Goal: Task Accomplishment & Management: Complete application form

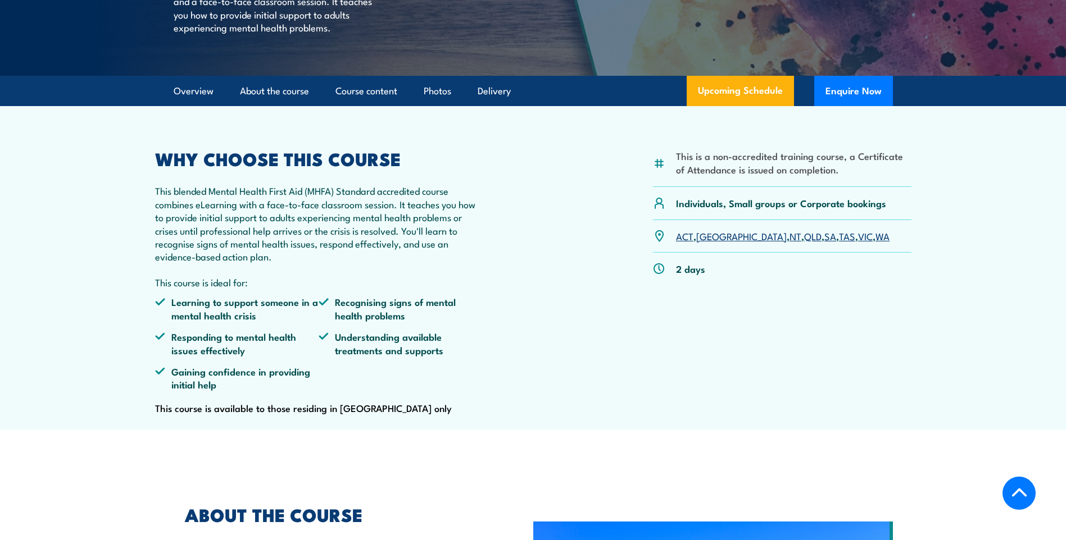
scroll to position [112, 0]
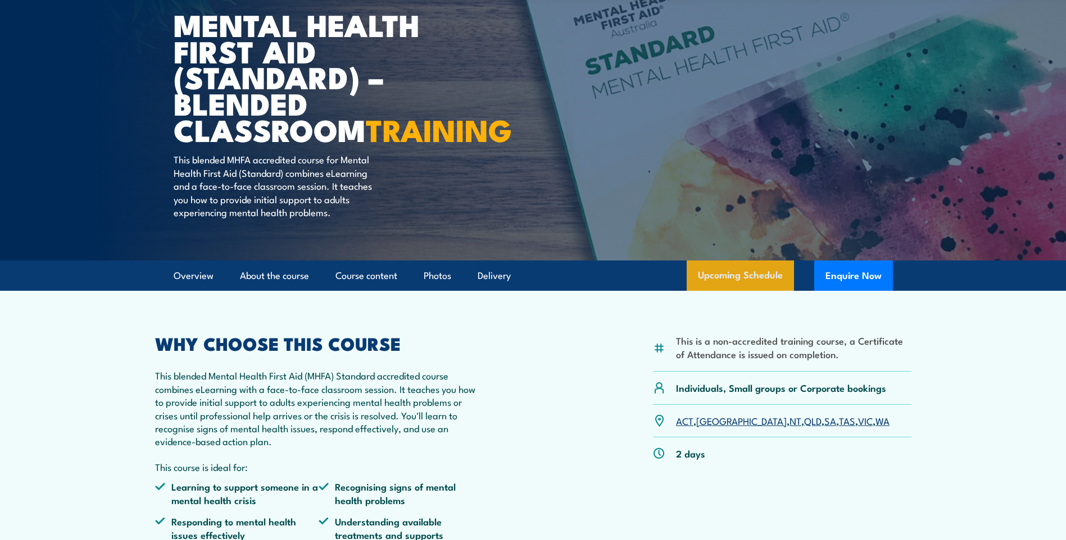
click at [753, 291] on link "Upcoming Schedule" at bounding box center [739, 276] width 107 height 30
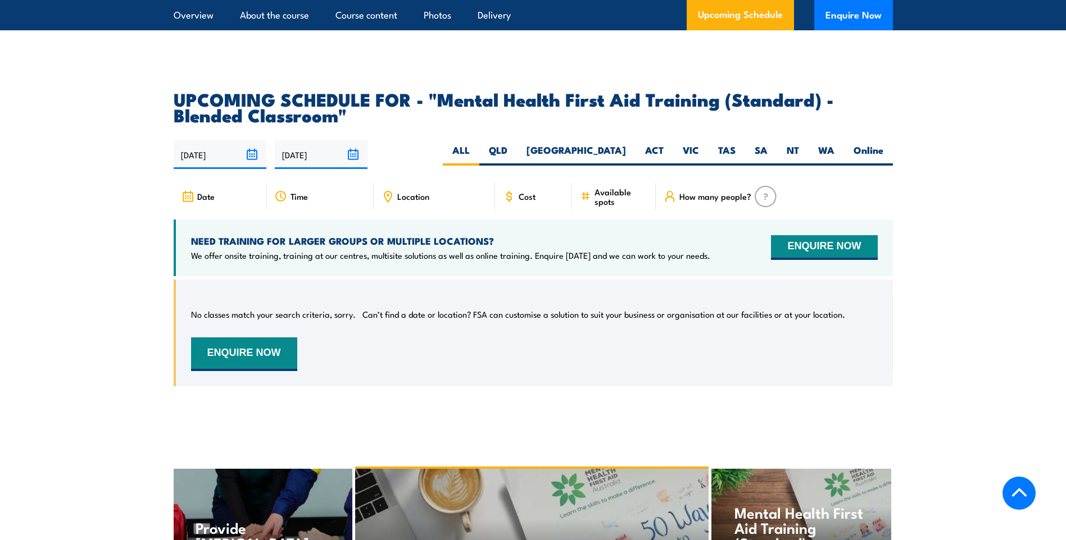
scroll to position [2117, 0]
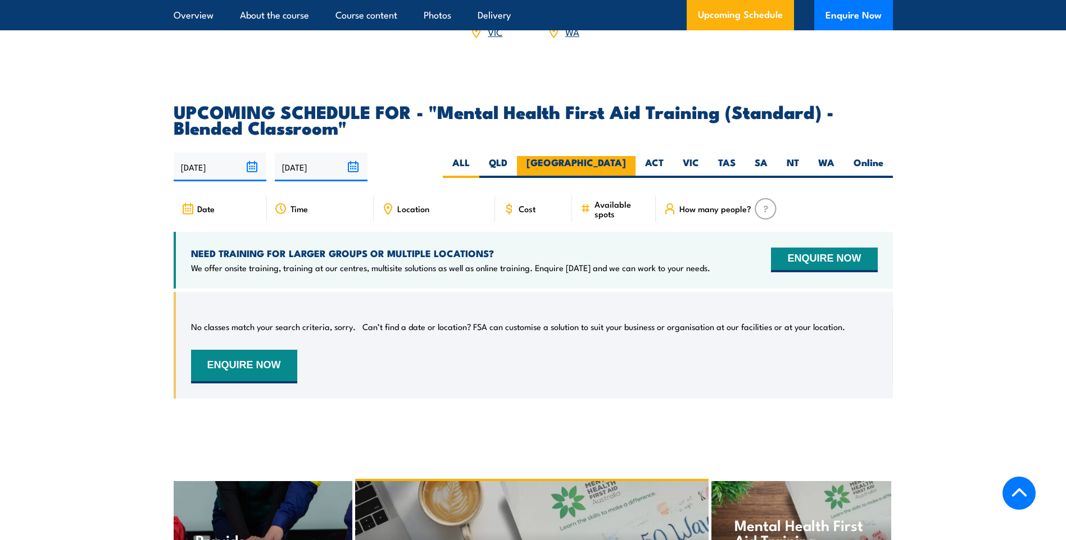
click at [617, 177] on label "[GEOGRAPHIC_DATA]" at bounding box center [576, 167] width 119 height 22
click at [626, 163] on input "[GEOGRAPHIC_DATA]" at bounding box center [629, 159] width 7 height 7
radio input "true"
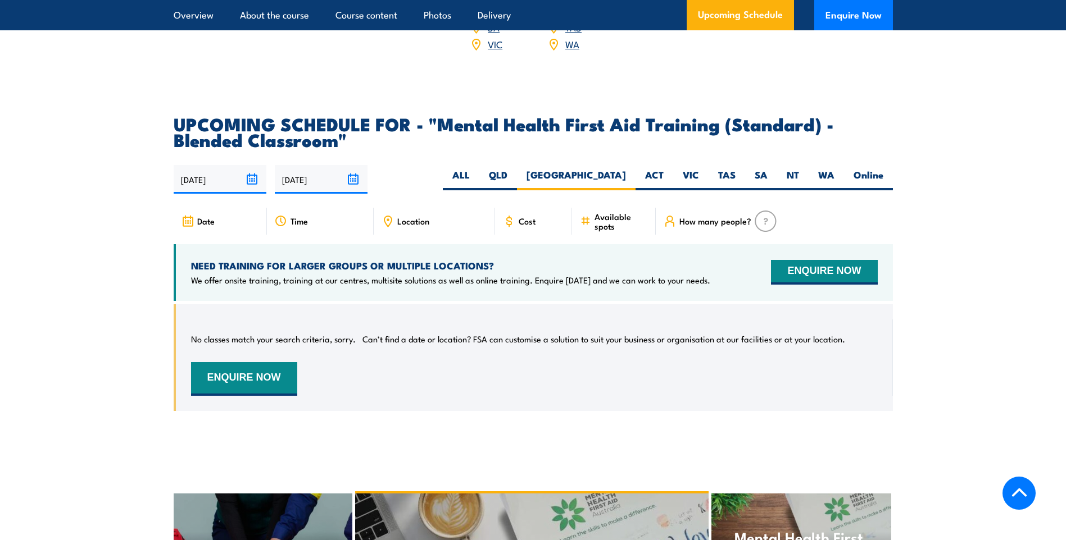
scroll to position [2229, 0]
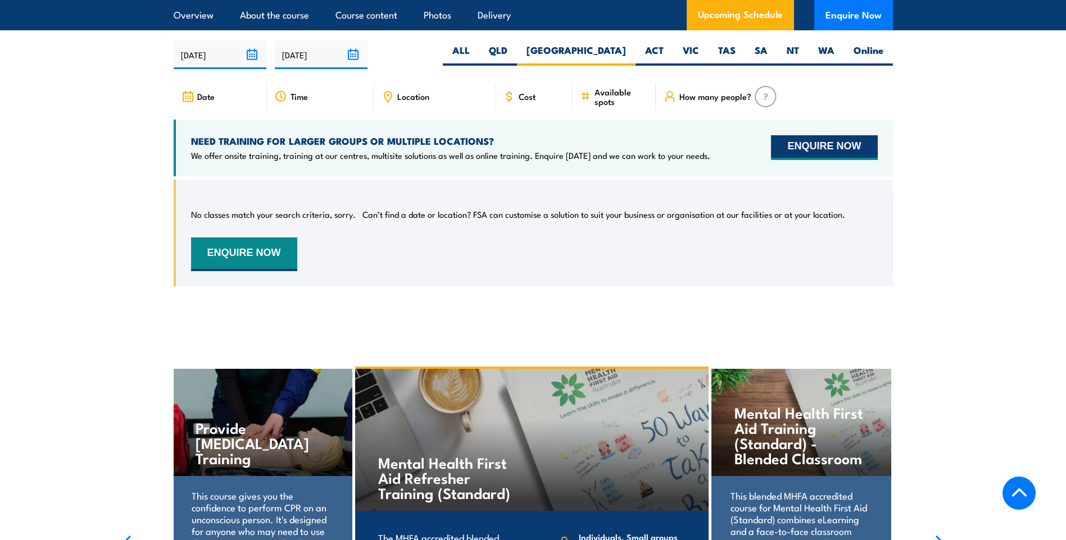
click at [802, 153] on button "ENQUIRE NOW" at bounding box center [824, 147] width 106 height 25
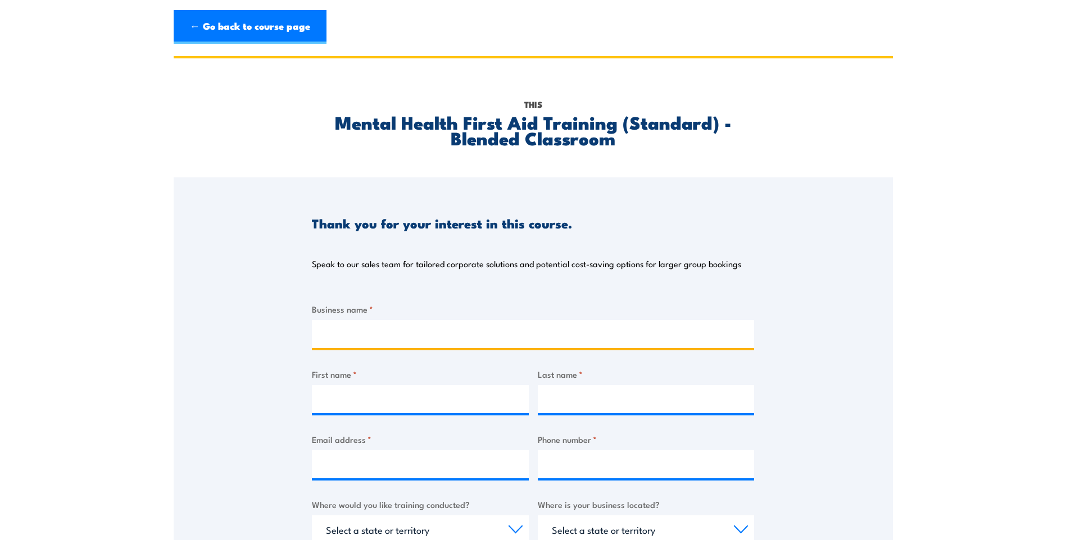
click at [370, 330] on input "Business name *" at bounding box center [533, 334] width 442 height 28
type input "Broken Hill City Council"
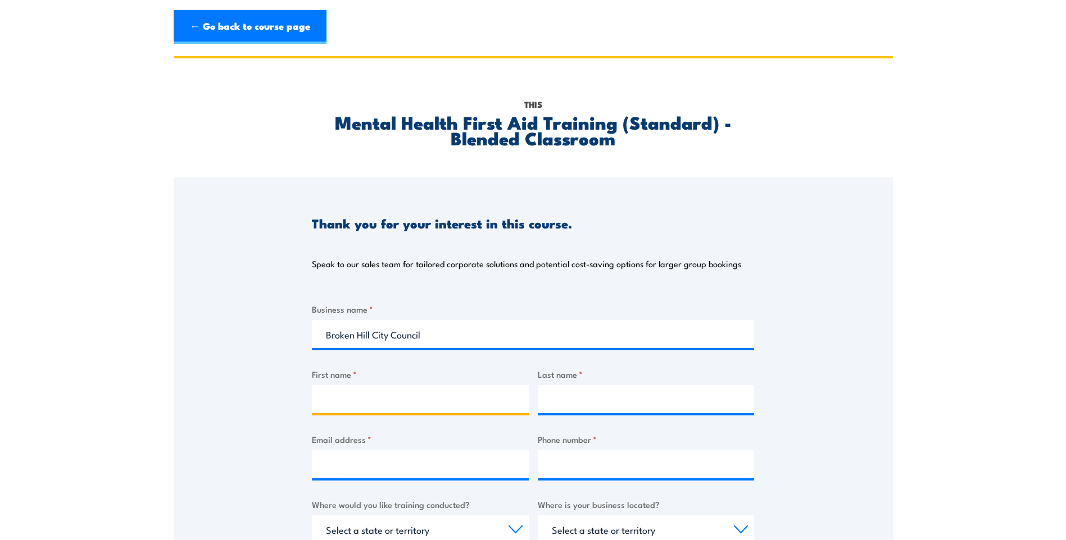
type input "Rod"
type input "Squire"
type input "[PERSON_NAME][EMAIL_ADDRESS][PERSON_NAME][DOMAIN_NAME]"
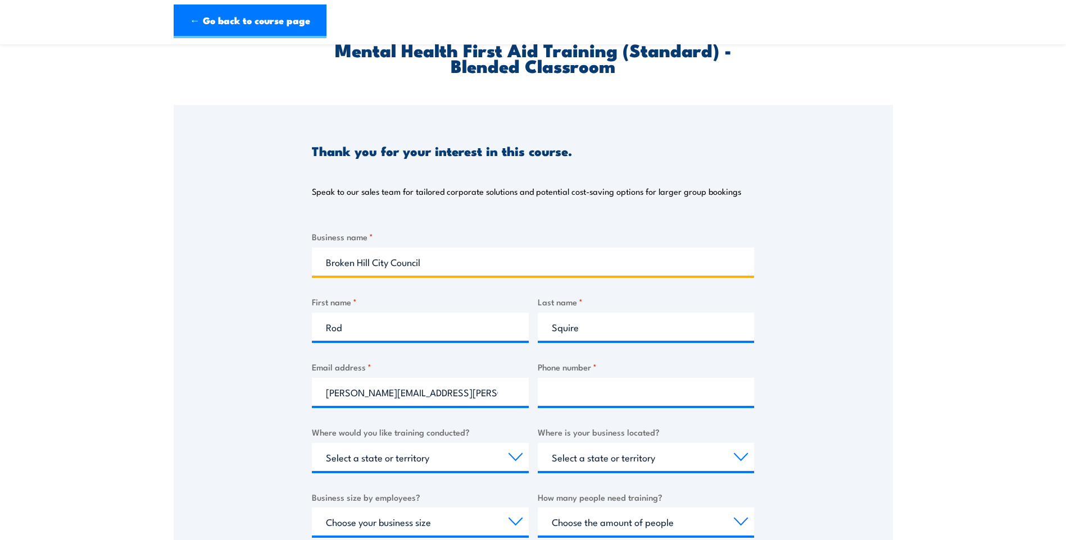
scroll to position [225, 0]
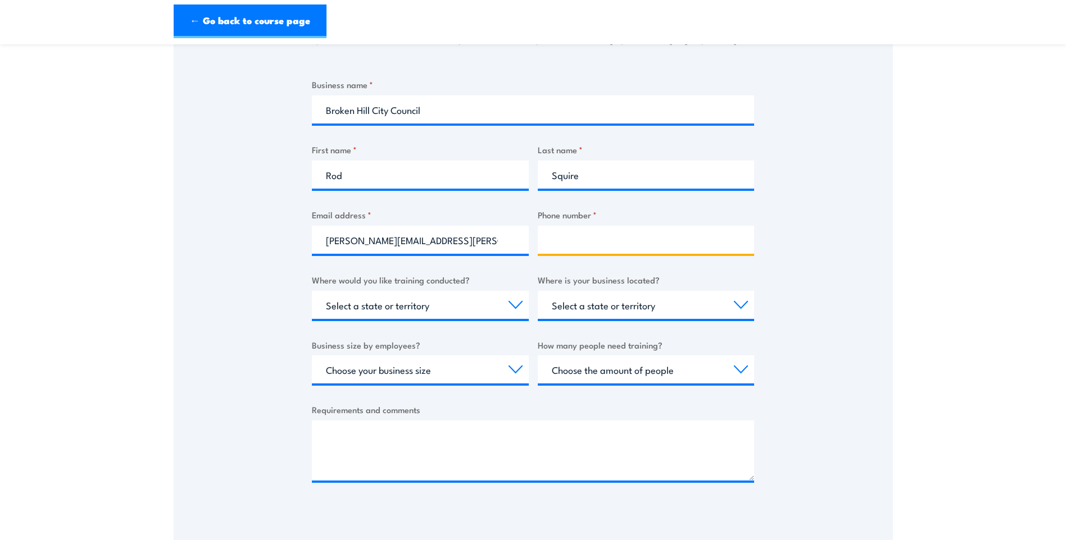
click at [588, 238] on input "Phone number *" at bounding box center [646, 240] width 217 height 28
type input "0437534329"
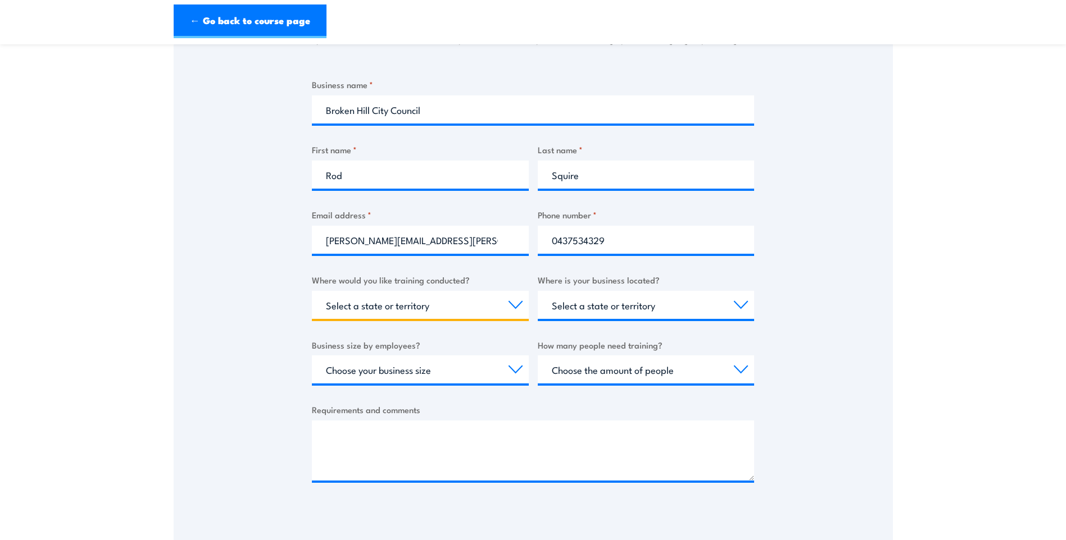
click at [514, 303] on select "Select a state or territory Nationally - multiple locations [GEOGRAPHIC_DATA] […" at bounding box center [420, 305] width 217 height 28
select select "[GEOGRAPHIC_DATA]"
click at [312, 291] on select "Select a state or territory Nationally - multiple locations [GEOGRAPHIC_DATA] […" at bounding box center [420, 305] width 217 height 28
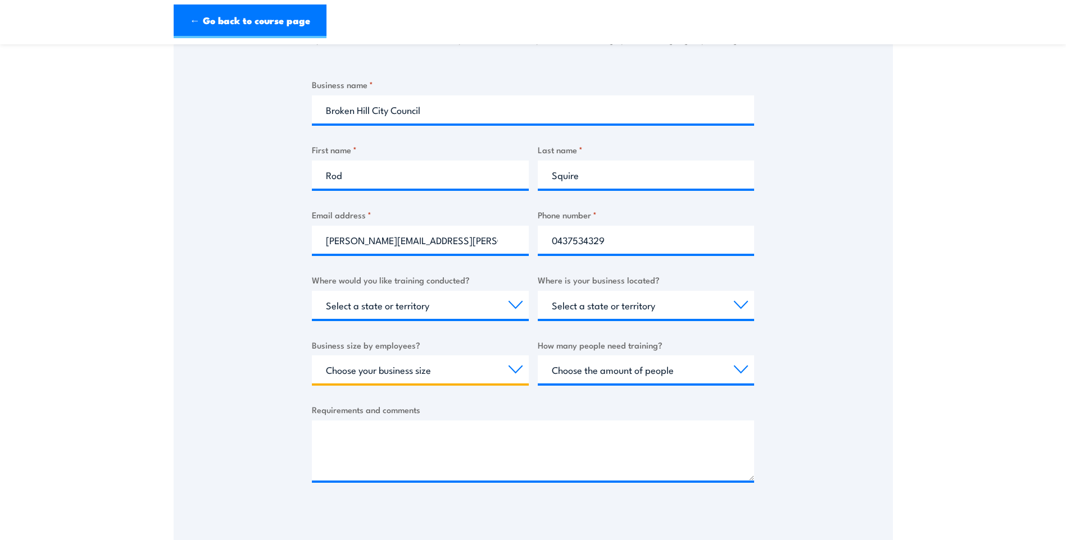
click at [515, 370] on select "Choose your business size 1 to 19 20 to 199 200+" at bounding box center [420, 370] width 217 height 28
select select "20 to 199"
click at [312, 356] on select "Choose your business size 1 to 19 20 to 199 200+" at bounding box center [420, 370] width 217 height 28
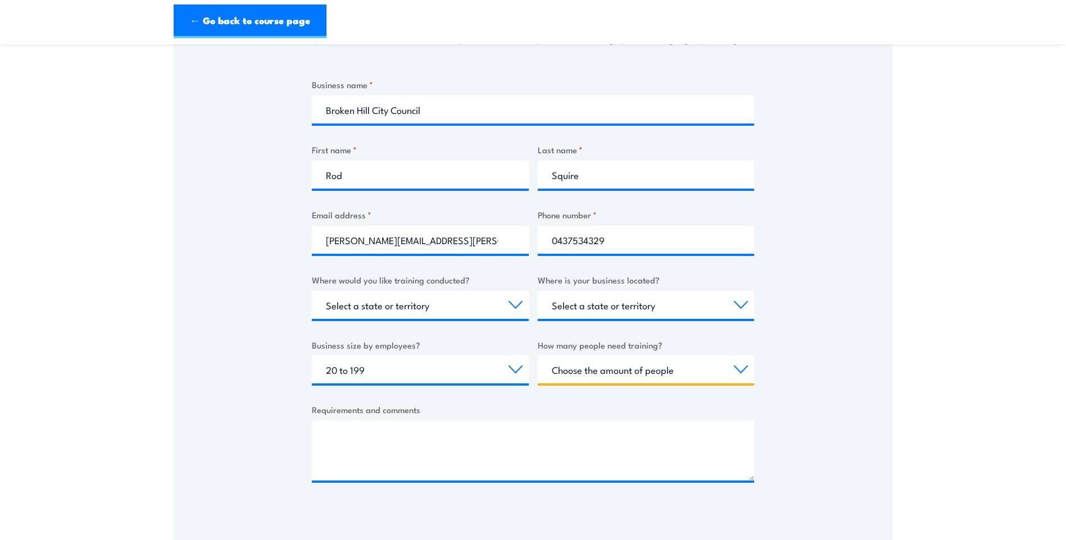
click at [738, 366] on select "Choose the amount of people 1 to 4 5 to 19 20+" at bounding box center [646, 370] width 217 height 28
select select "5 to 19"
click at [538, 356] on select "Choose the amount of people 1 to 4 5 to 19 20+" at bounding box center [646, 370] width 217 height 28
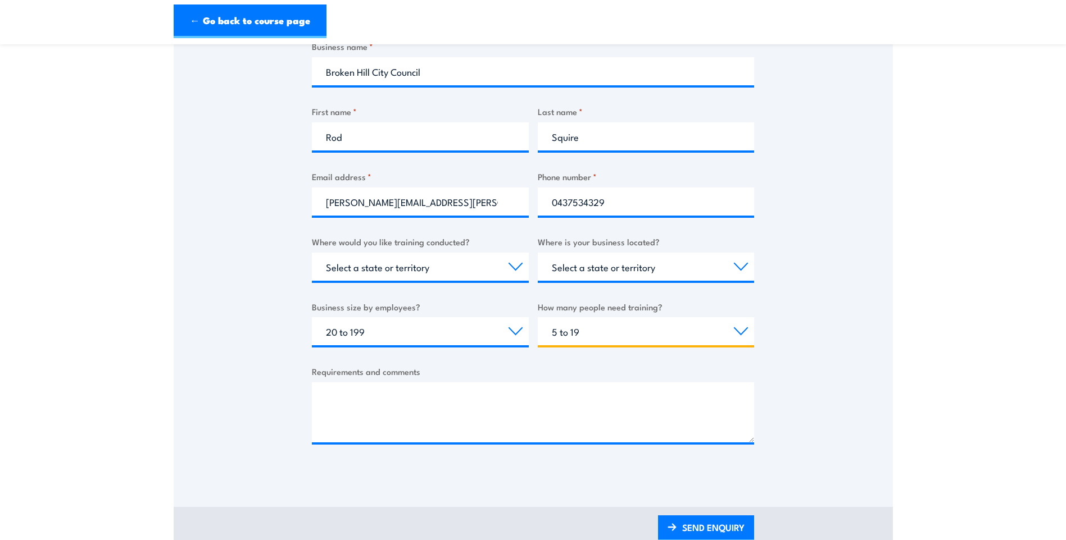
scroll to position [187, 0]
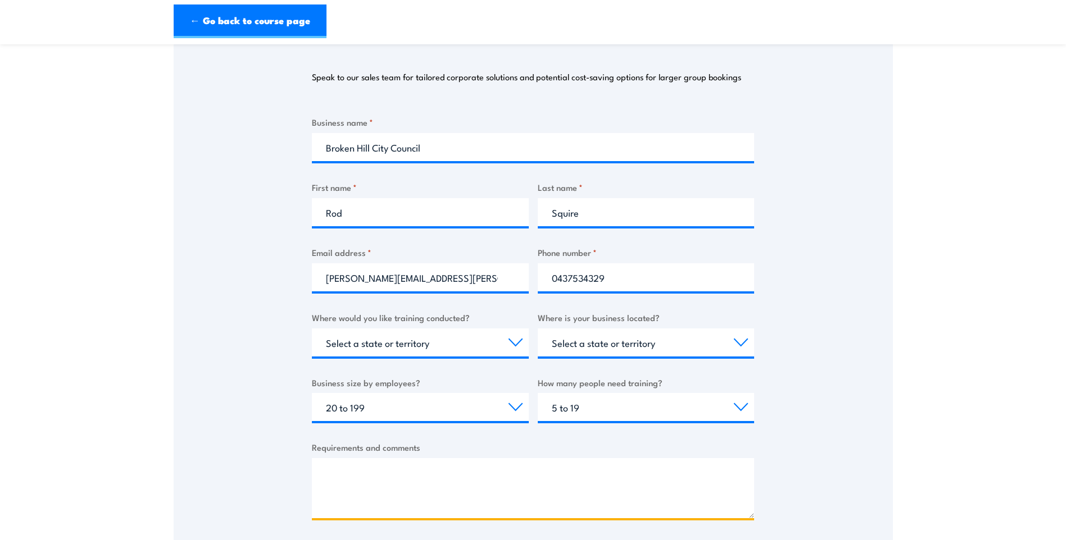
click at [321, 468] on textarea "Requirements and comments" at bounding box center [533, 488] width 442 height 60
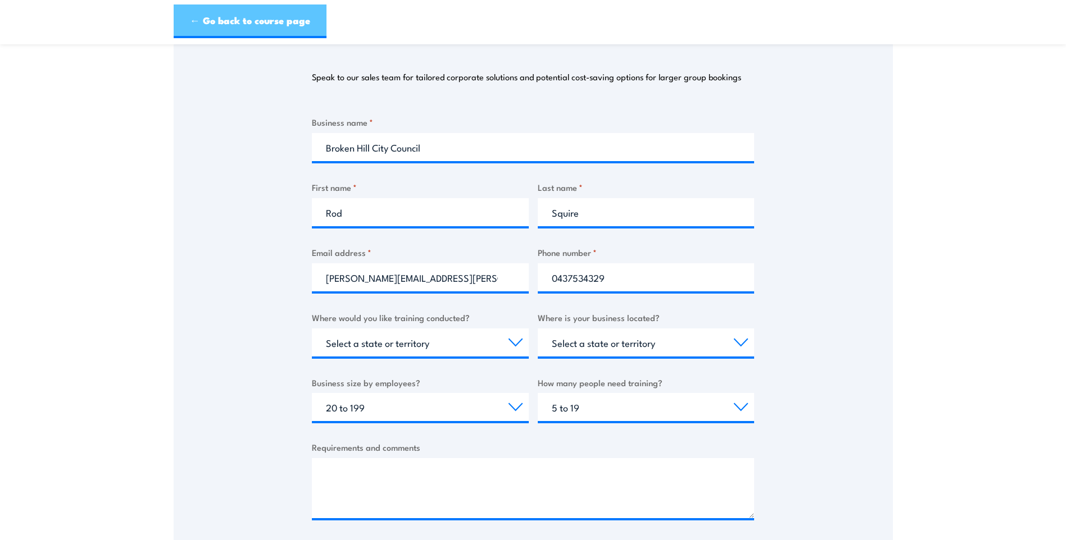
click at [289, 21] on link "← Go back to course page" at bounding box center [250, 21] width 153 height 34
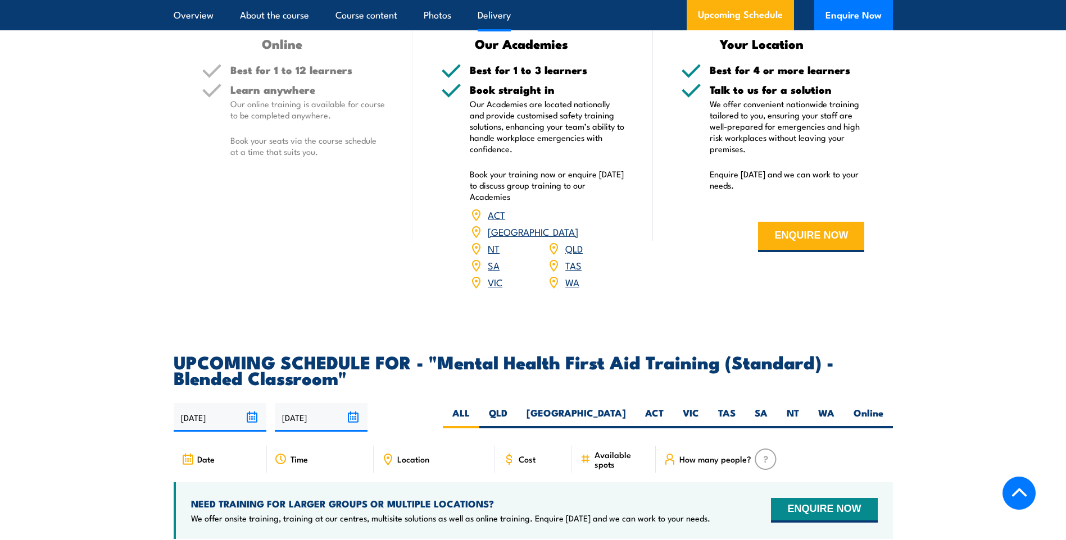
scroll to position [1743, 0]
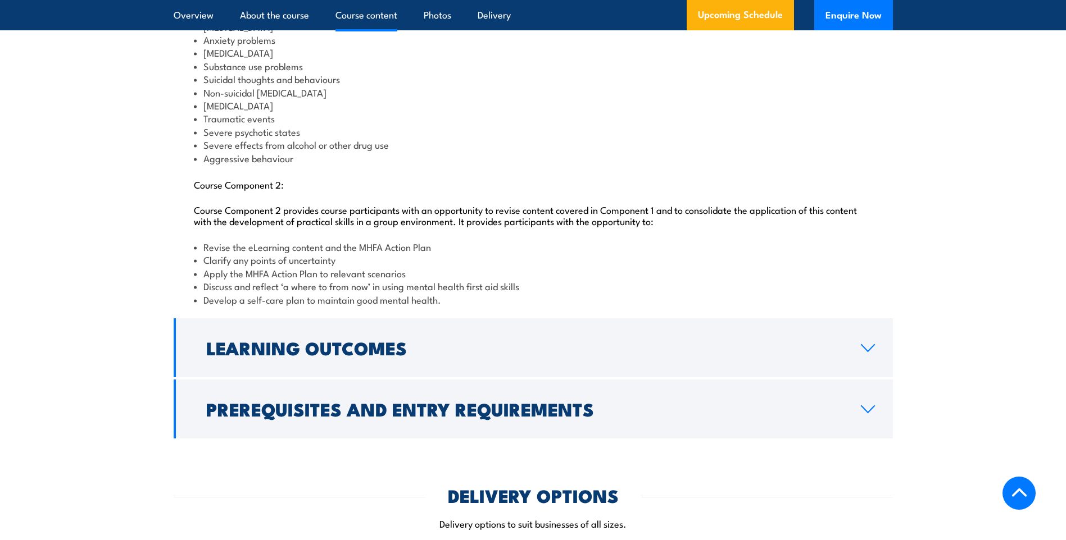
scroll to position [1386, 0]
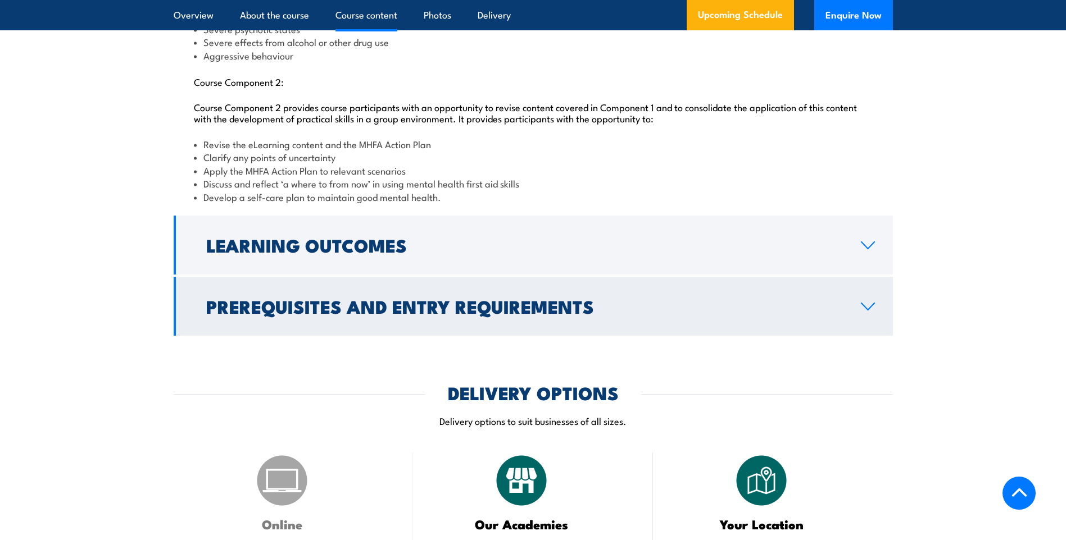
click at [868, 311] on icon at bounding box center [867, 306] width 15 height 9
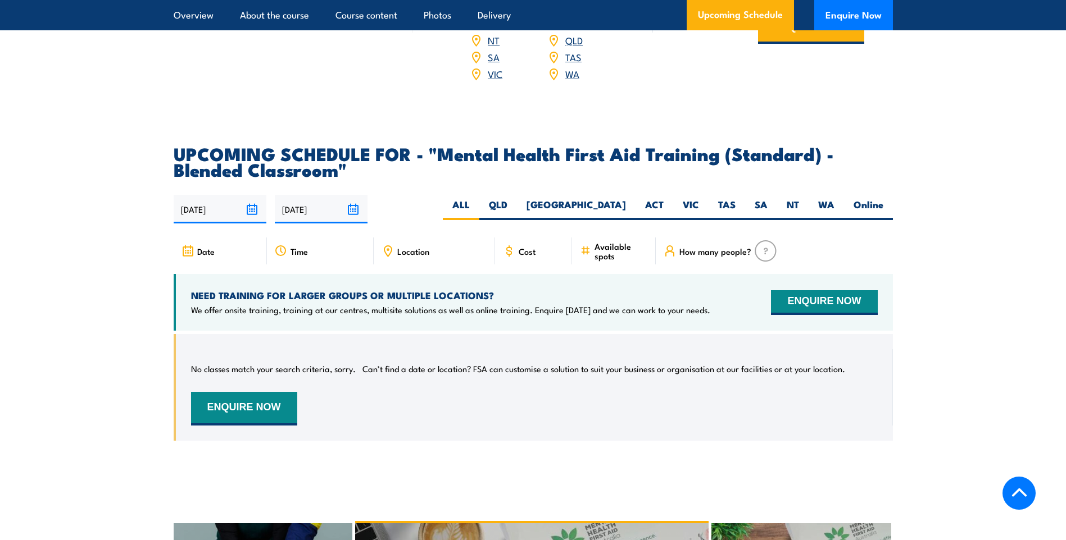
scroll to position [1892, 0]
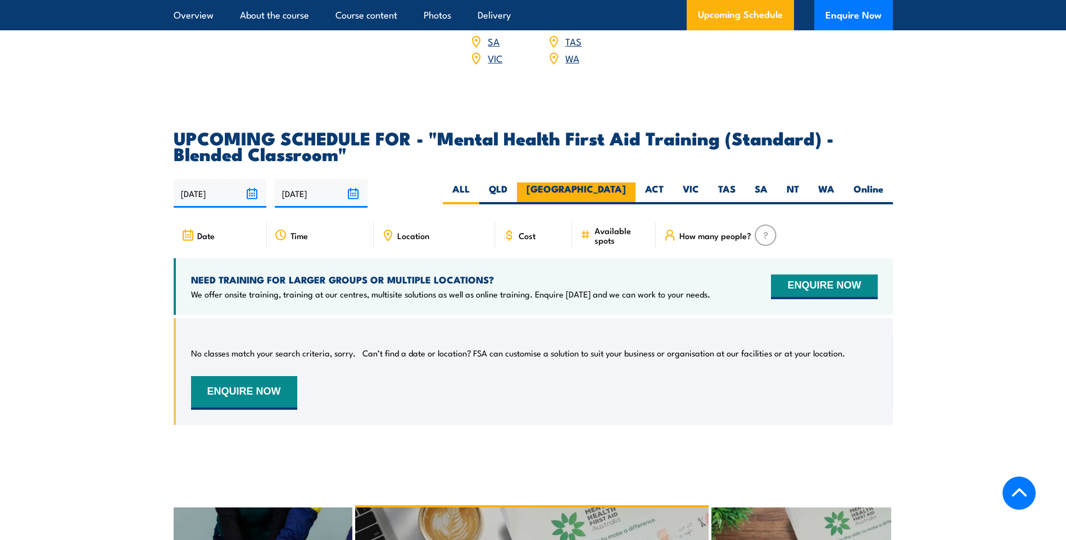
click at [621, 202] on label "[GEOGRAPHIC_DATA]" at bounding box center [576, 194] width 119 height 22
click at [626, 190] on input "[GEOGRAPHIC_DATA]" at bounding box center [629, 186] width 7 height 7
radio input "true"
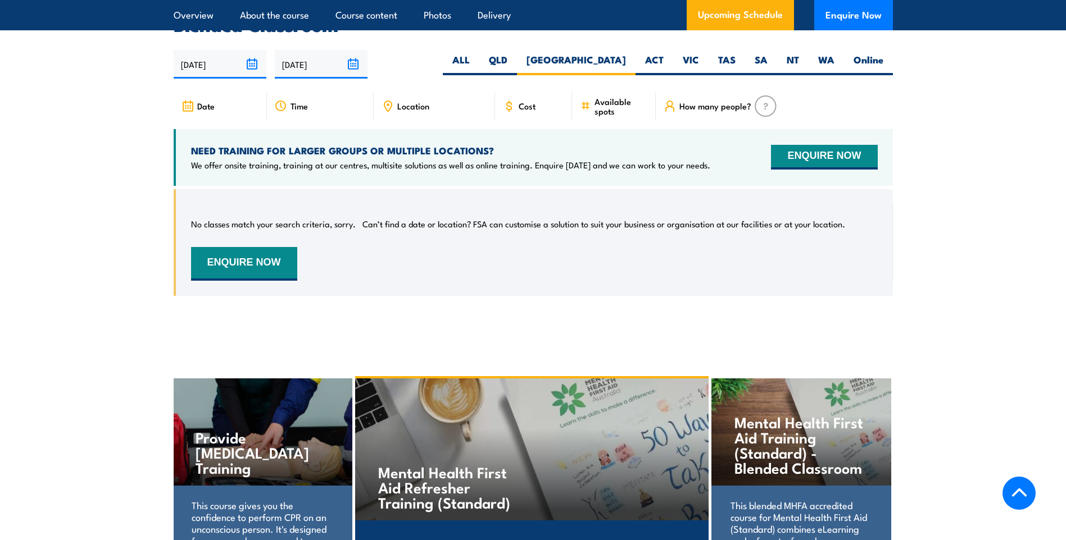
scroll to position [2229, 0]
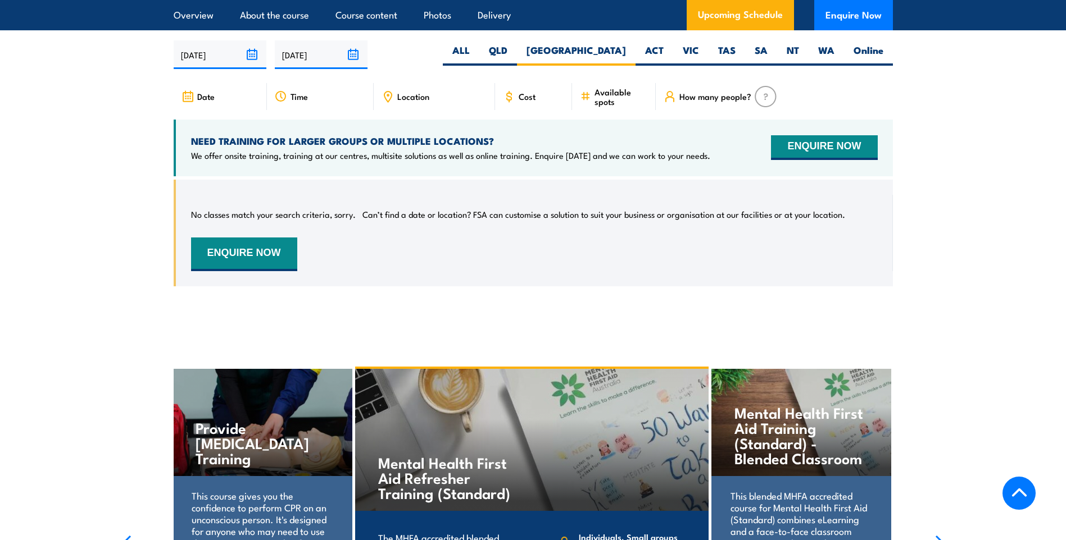
click at [295, 101] on span "Time" at bounding box center [298, 97] width 17 height 10
click at [529, 101] on span "Cost" at bounding box center [526, 97] width 17 height 10
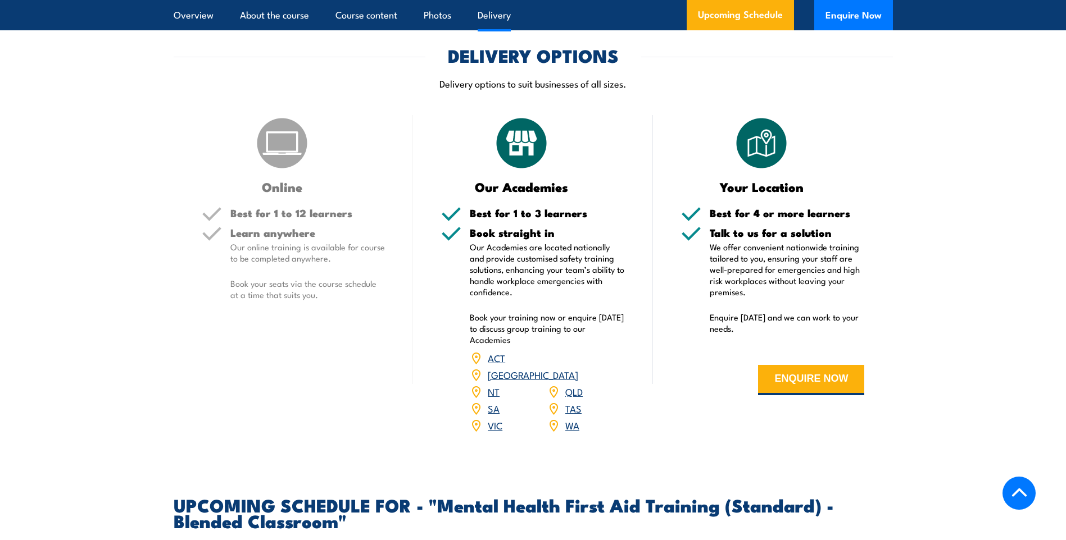
scroll to position [1710, 0]
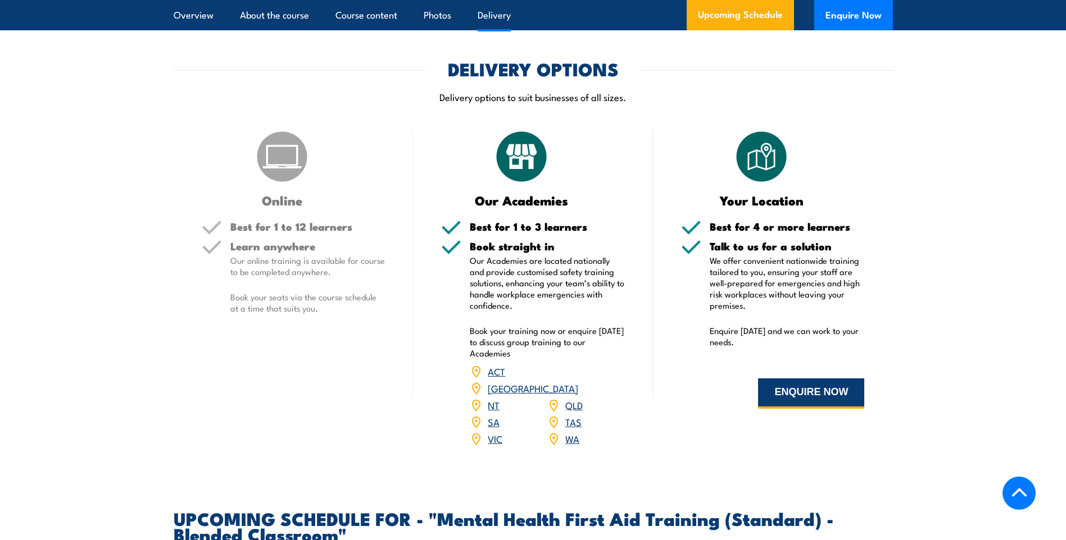
click at [799, 409] on button "ENQUIRE NOW" at bounding box center [811, 394] width 106 height 30
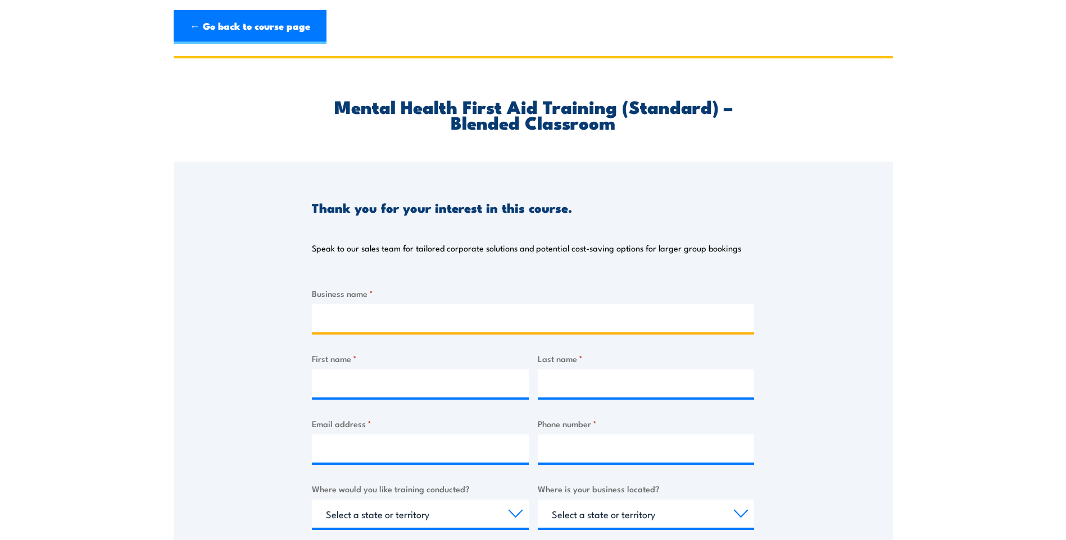
click at [361, 318] on input "Business name *" at bounding box center [533, 318] width 442 height 28
type input "Broken Hill City Council"
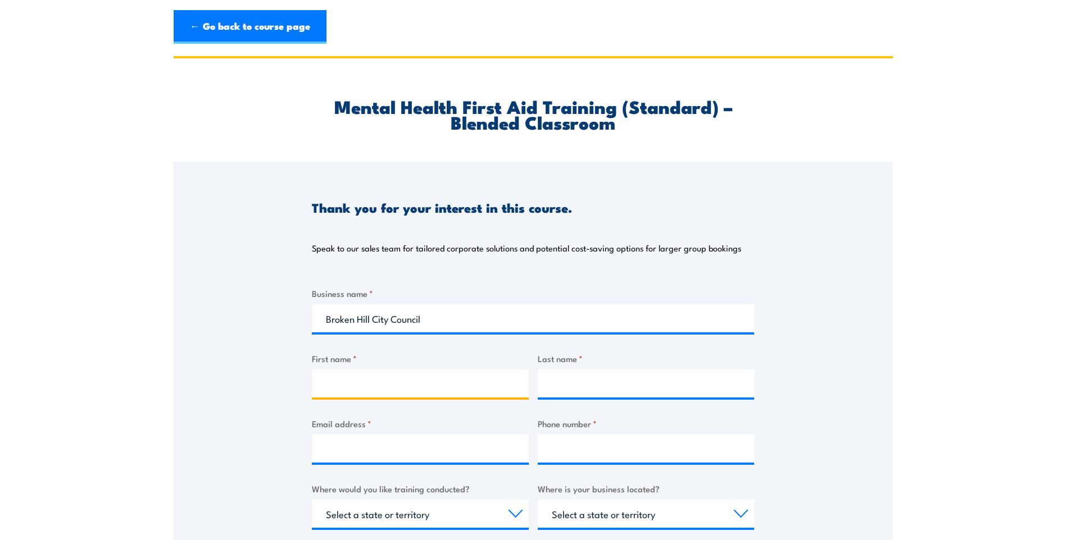
type input "Rod"
type input "Squire"
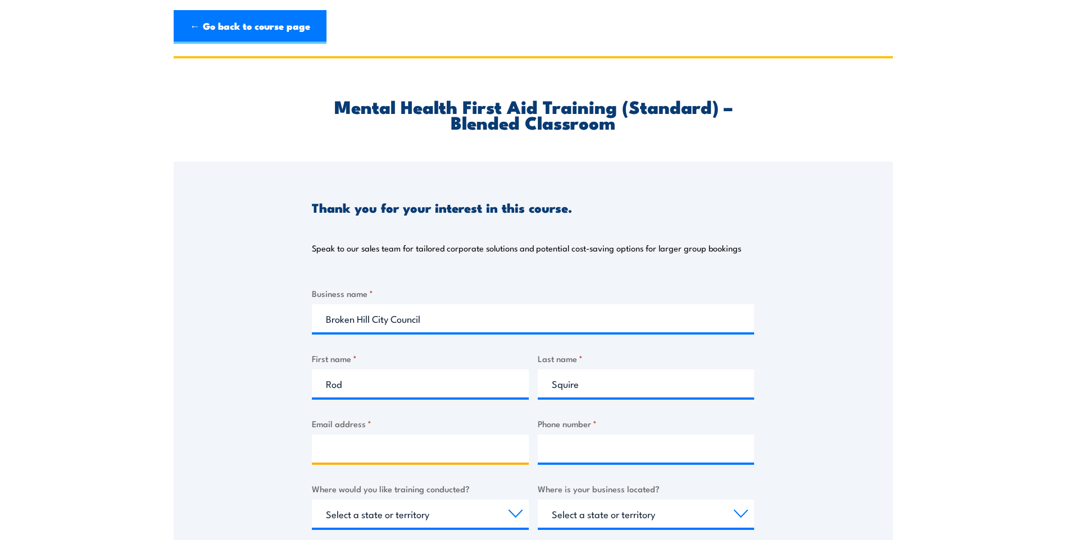
type input "[PERSON_NAME][EMAIL_ADDRESS][PERSON_NAME][DOMAIN_NAME]"
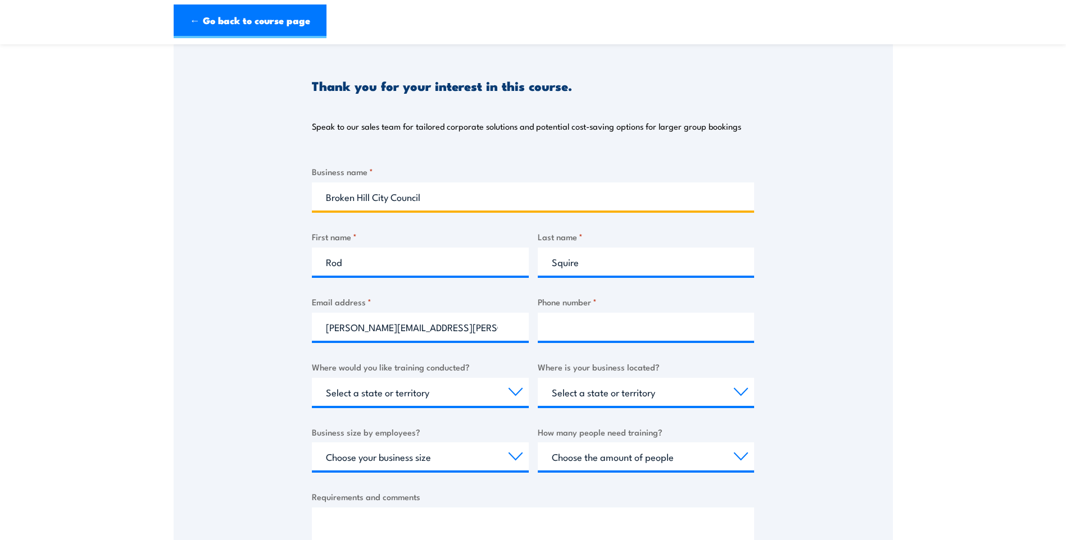
scroll to position [150, 0]
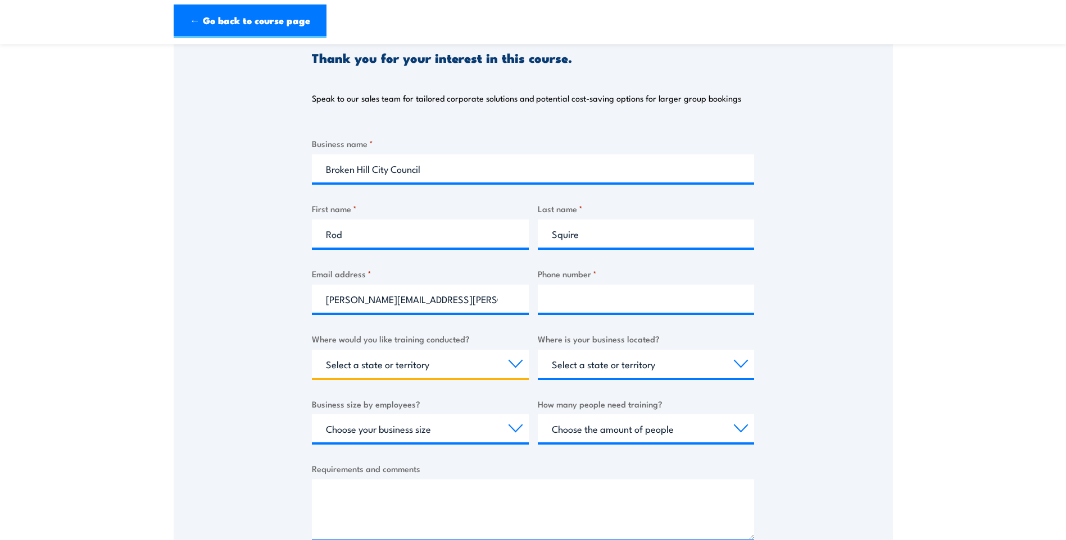
click at [514, 363] on select "Select a state or territory Nationally - multiple locations [GEOGRAPHIC_DATA] […" at bounding box center [420, 364] width 217 height 28
select select "[GEOGRAPHIC_DATA]"
click at [312, 350] on select "Select a state or territory Nationally - multiple locations [GEOGRAPHIC_DATA] […" at bounding box center [420, 364] width 217 height 28
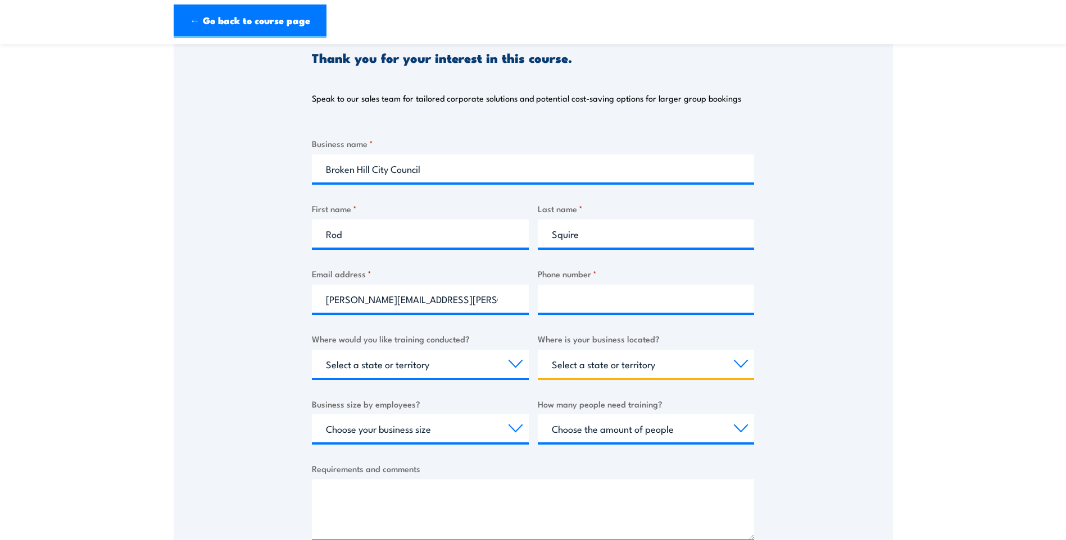
click at [740, 363] on select "Select a state or territory [GEOGRAPHIC_DATA] [GEOGRAPHIC_DATA] [GEOGRAPHIC_DAT…" at bounding box center [646, 364] width 217 height 28
select select "[GEOGRAPHIC_DATA]"
click at [538, 350] on select "Select a state or territory [GEOGRAPHIC_DATA] [GEOGRAPHIC_DATA] [GEOGRAPHIC_DAT…" at bounding box center [646, 364] width 217 height 28
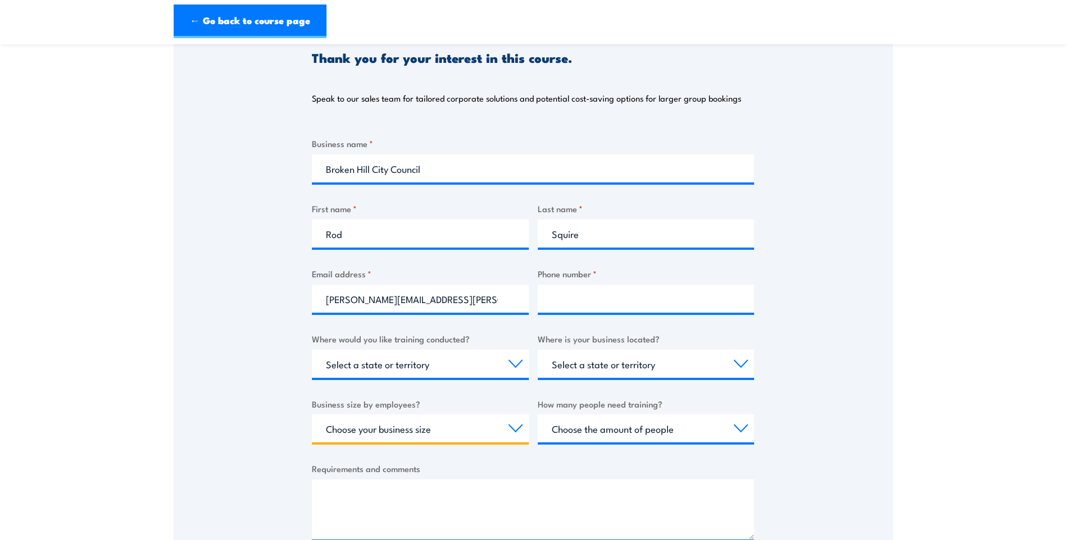
click at [517, 433] on select "Choose your business size 1 to 19 20 to 199 200+" at bounding box center [420, 429] width 217 height 28
select select "20 to 199"
click at [312, 415] on select "Choose your business size 1 to 19 20 to 199 200+" at bounding box center [420, 429] width 217 height 28
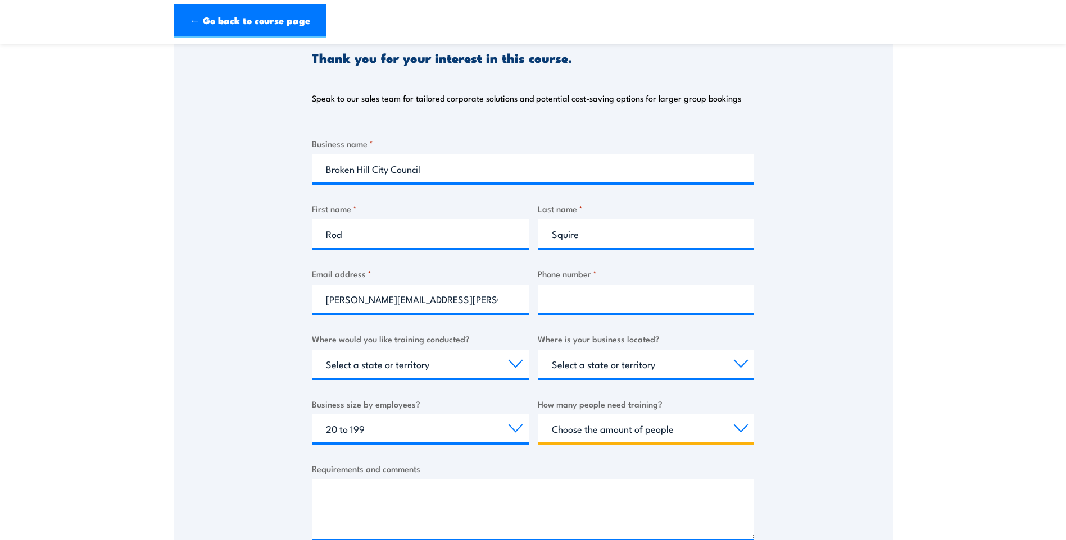
click at [743, 427] on select "Choose the amount of people 1 to 4 5 to 19 20+" at bounding box center [646, 429] width 217 height 28
select select "5 to 19"
click at [538, 415] on select "Choose the amount of people 1 to 4 5 to 19 20+" at bounding box center [646, 429] width 217 height 28
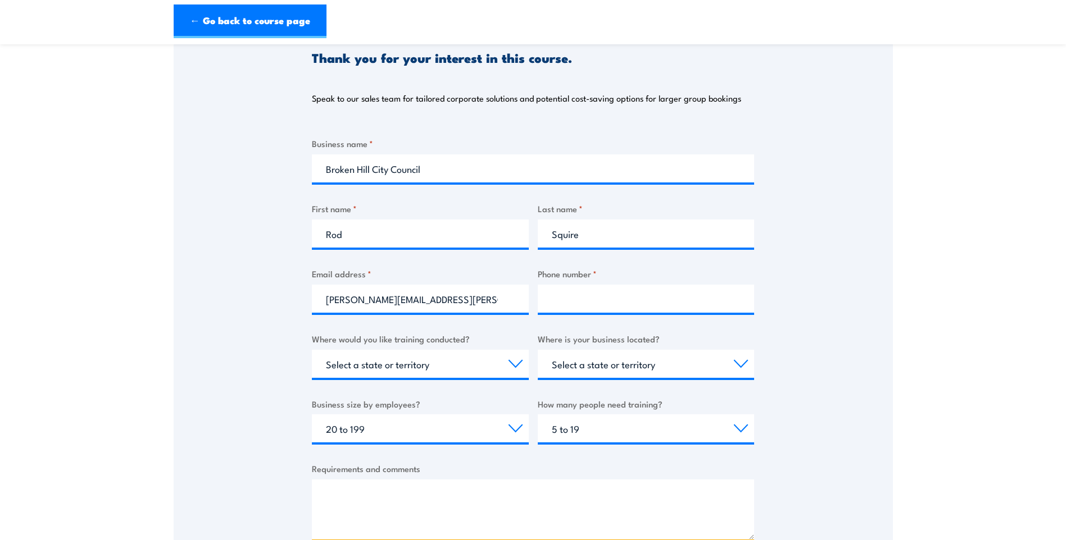
click at [338, 485] on textarea "Requirements and comments" at bounding box center [533, 510] width 442 height 60
type textarea "I"
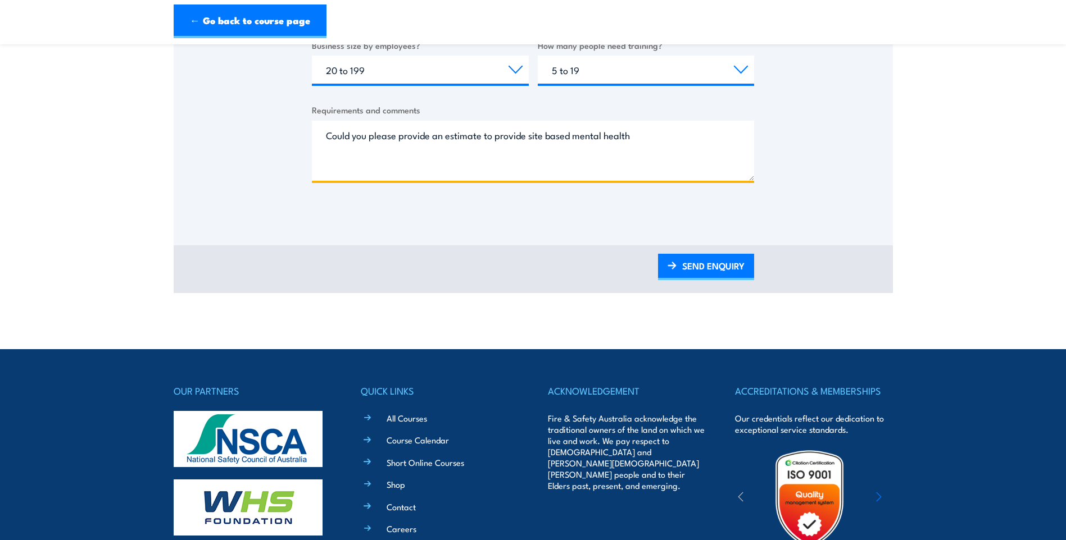
scroll to position [412, 0]
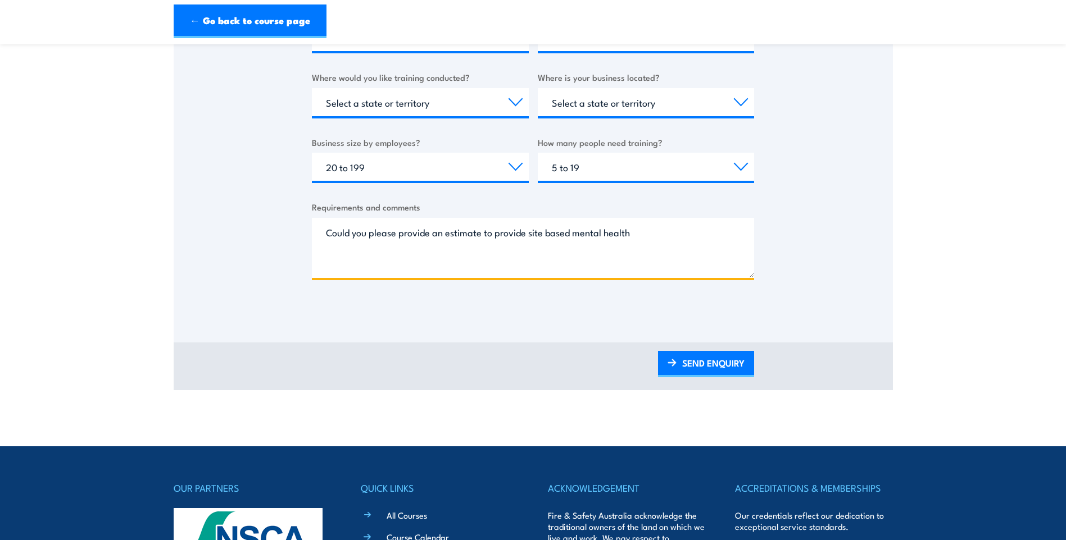
click at [581, 233] on textarea "Could you please provide an estimate to provide site based mental health" at bounding box center [533, 248] width 442 height 60
click at [609, 231] on textarea "Could you please provide an estimate to provide site based Mental health" at bounding box center [533, 248] width 442 height 60
click at [640, 232] on textarea "Could you please provide an estimate to provide site based Mental Health" at bounding box center [533, 248] width 442 height 60
drag, startPoint x: 695, startPoint y: 230, endPoint x: 705, endPoint y: 232, distance: 10.4
click at [701, 231] on textarea "Could you please provide an estimate to provide site based Mental Health First …" at bounding box center [533, 248] width 442 height 60
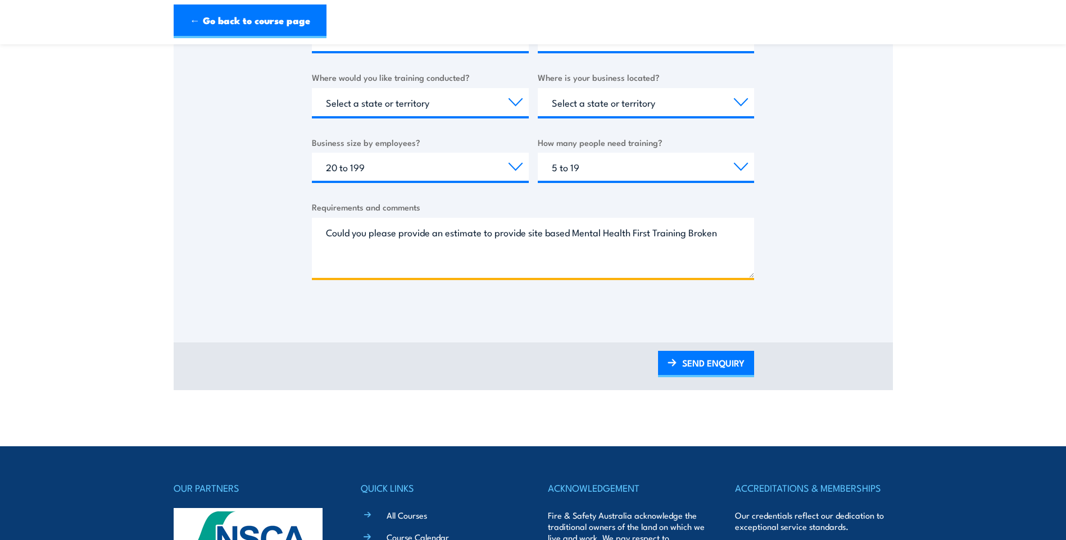
drag, startPoint x: 722, startPoint y: 235, endPoint x: 732, endPoint y: 231, distance: 11.1
click at [722, 235] on textarea "Could you please provide an estimate to provide site based Mental Health First …" at bounding box center [533, 248] width 442 height 60
click at [327, 232] on textarea "Could you please provide an estimate to provide site based Mental Health First …" at bounding box center [533, 248] width 442 height 60
click at [390, 233] on textarea "Just enquiringf if Could you please provide an estimate to provide site based M…" at bounding box center [533, 248] width 442 height 60
drag, startPoint x: 467, startPoint y: 233, endPoint x: 396, endPoint y: 232, distance: 70.8
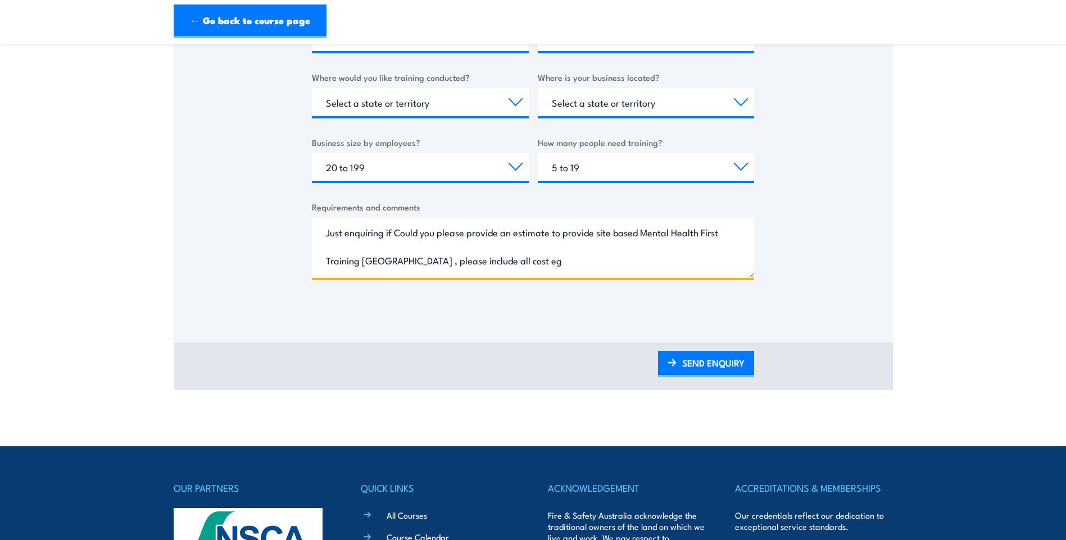
click at [396, 232] on textarea "Just enquiring if Could you please provide an estimate to provide site based Me…" at bounding box center [533, 248] width 442 height 60
drag, startPoint x: 581, startPoint y: 233, endPoint x: 534, endPoint y: 233, distance: 46.6
click at [534, 233] on textarea "Just enquiring if you could provide an estimate to provide site based Mental He…" at bounding box center [533, 248] width 442 height 60
drag, startPoint x: 521, startPoint y: 260, endPoint x: 413, endPoint y: 260, distance: 107.3
click at [413, 260] on textarea "Just enquiring if you could provide an estimate to conduct site based Mental He…" at bounding box center [533, 248] width 442 height 60
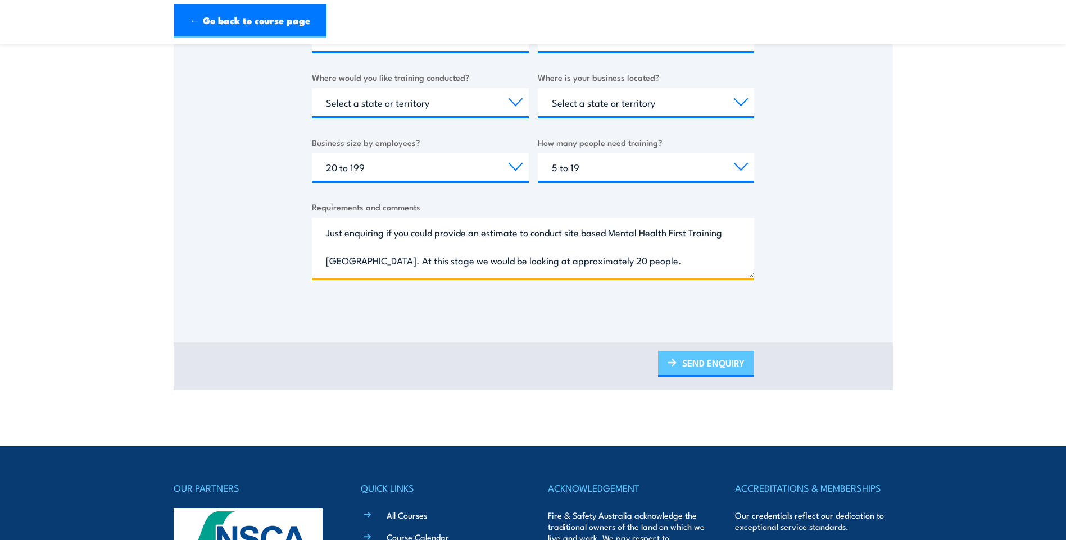
type textarea "Just enquiring if you could provide an estimate to conduct site based Mental He…"
click at [695, 358] on link "SEND ENQUIRY" at bounding box center [706, 364] width 96 height 26
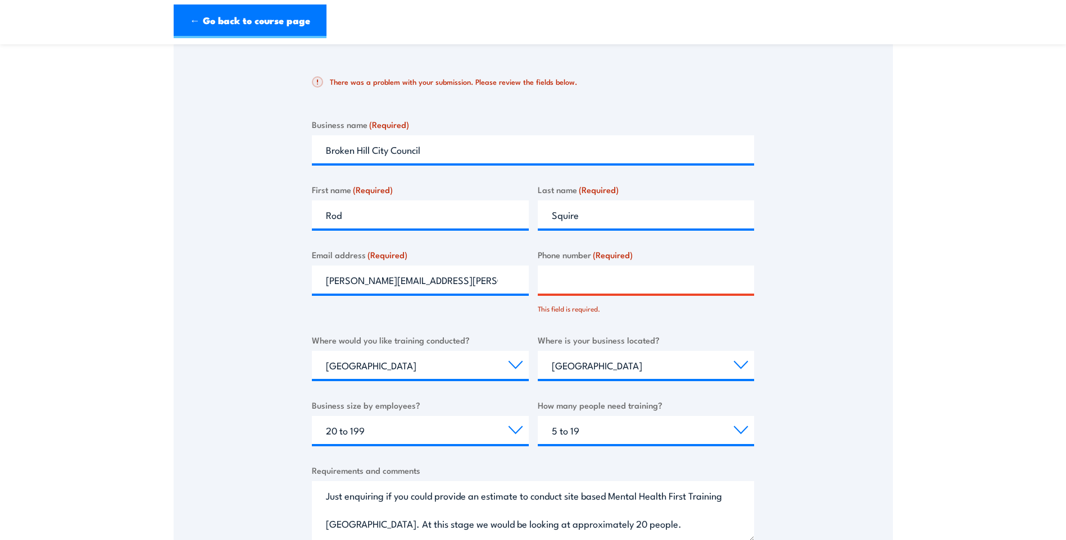
scroll to position [25, 0]
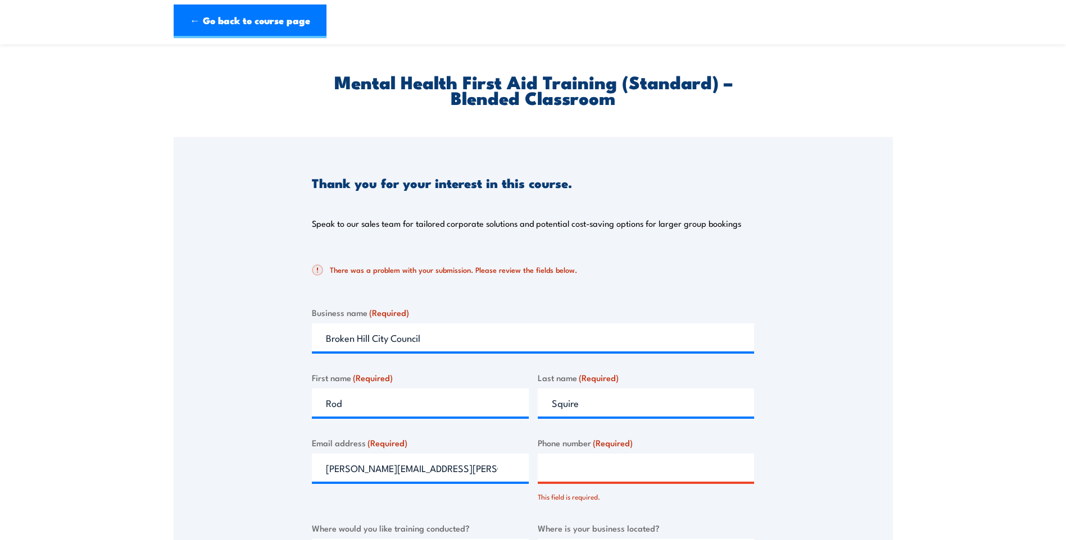
click at [364, 267] on h2 "There was a problem with your submission. Please review the fields below." at bounding box center [528, 270] width 433 height 11
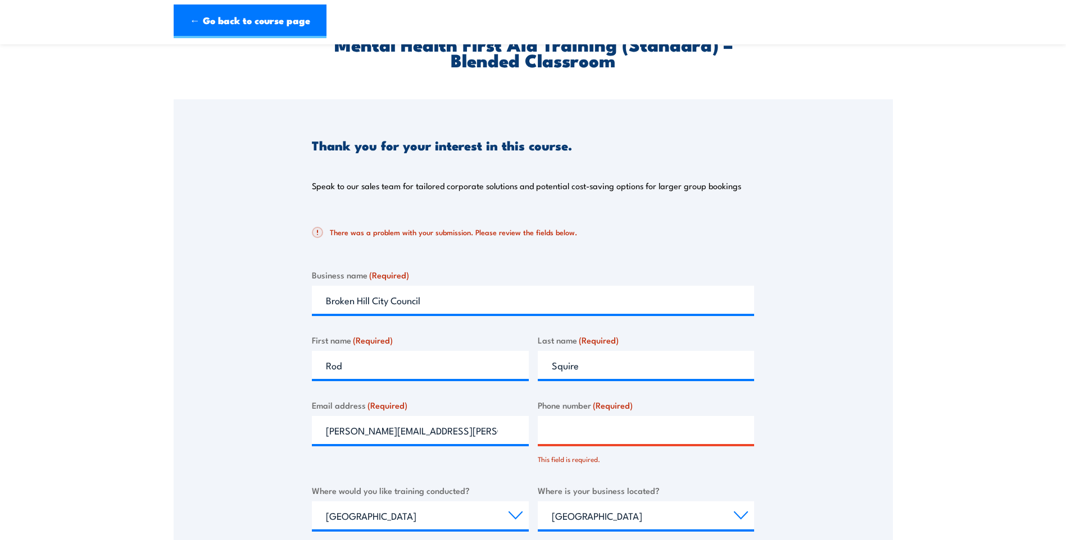
scroll to position [175, 0]
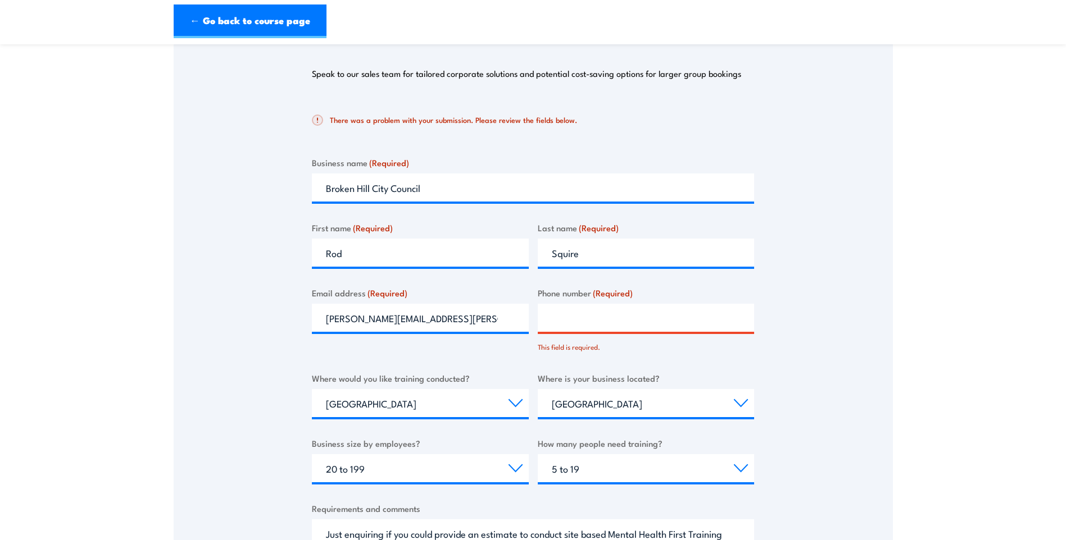
click at [577, 323] on input "Phone number (Required)" at bounding box center [646, 318] width 217 height 28
type input "0437534329"
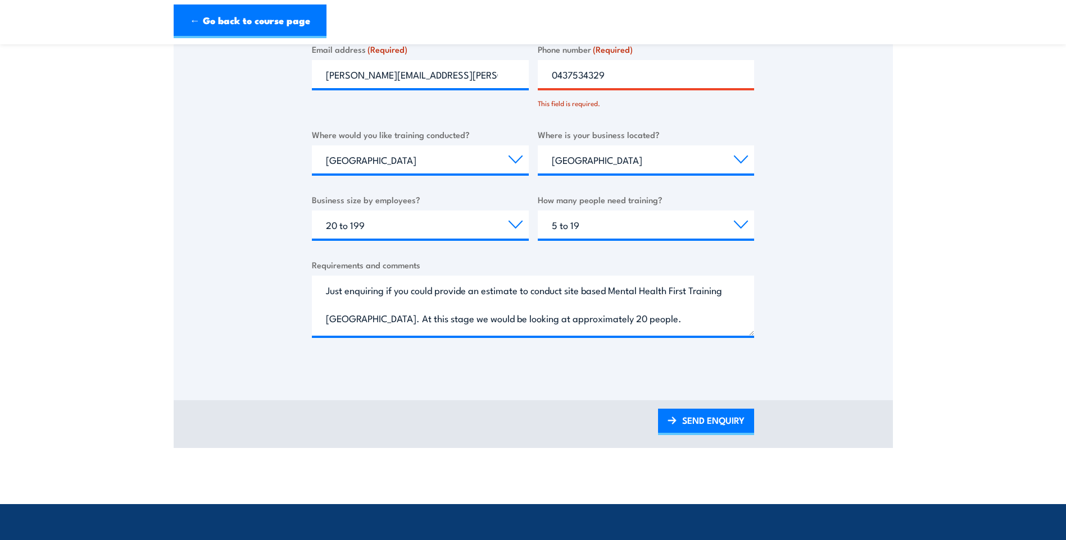
scroll to position [436, 0]
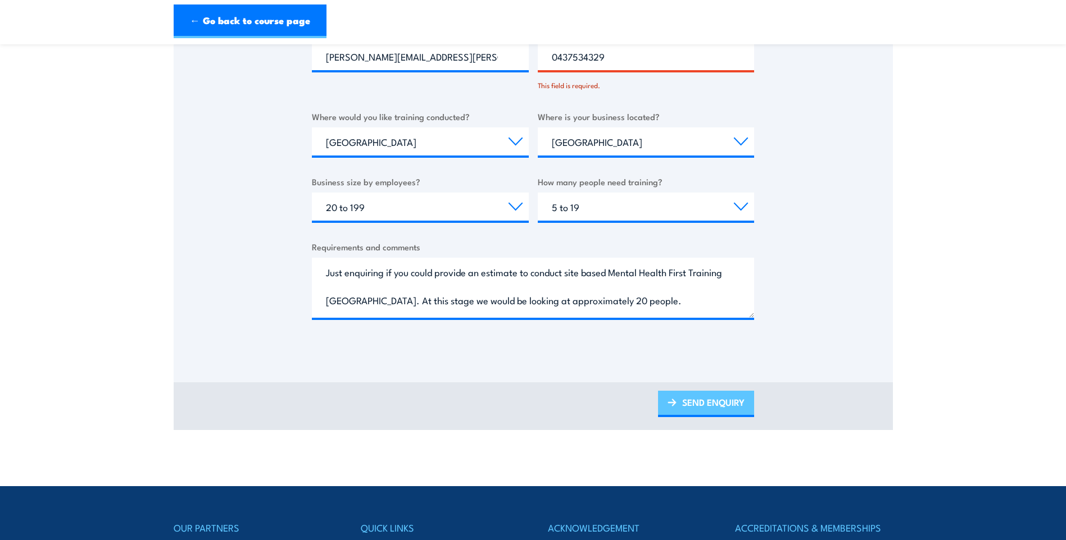
click at [714, 403] on link "SEND ENQUIRY" at bounding box center [706, 404] width 96 height 26
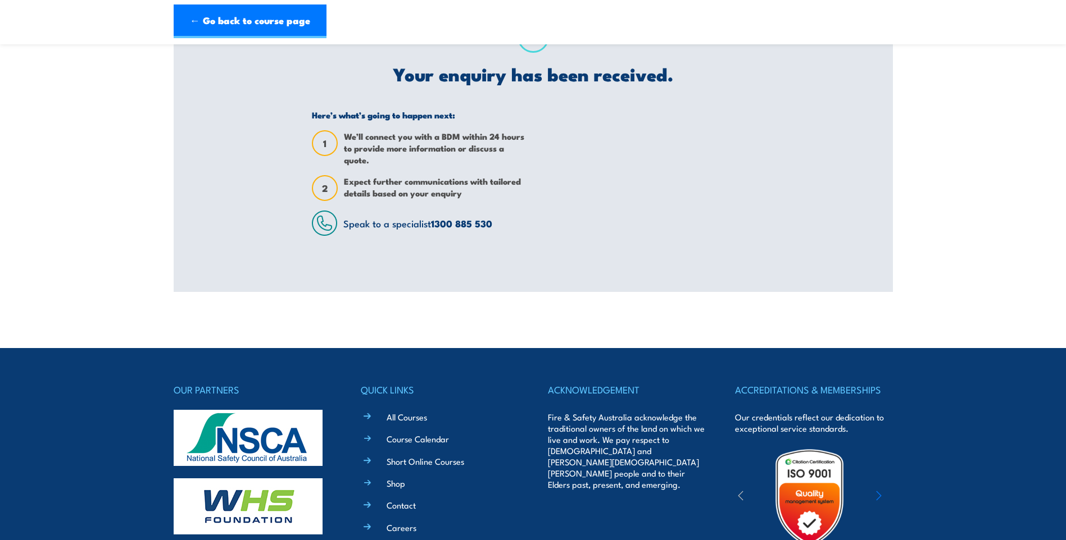
scroll to position [0, 0]
